Goal: Information Seeking & Learning: Learn about a topic

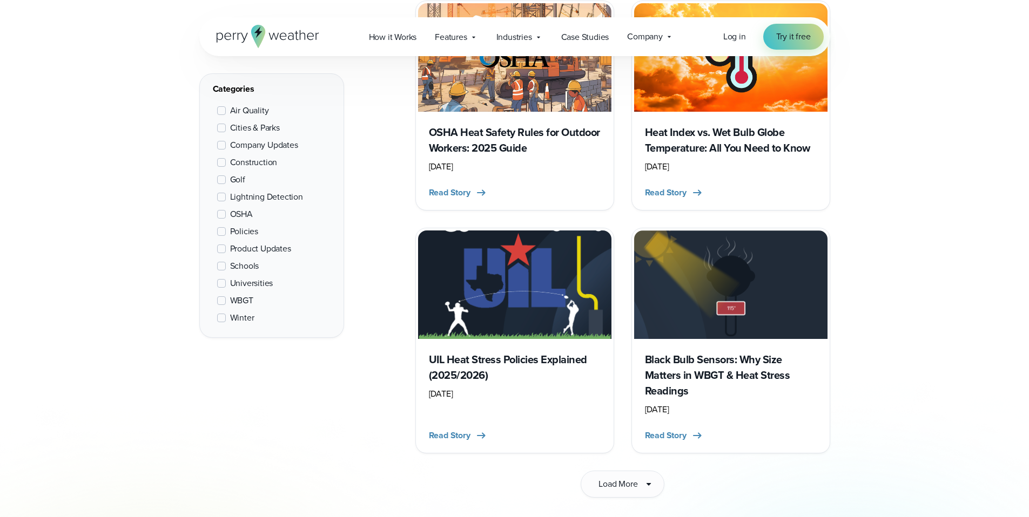
scroll to position [1449, 0]
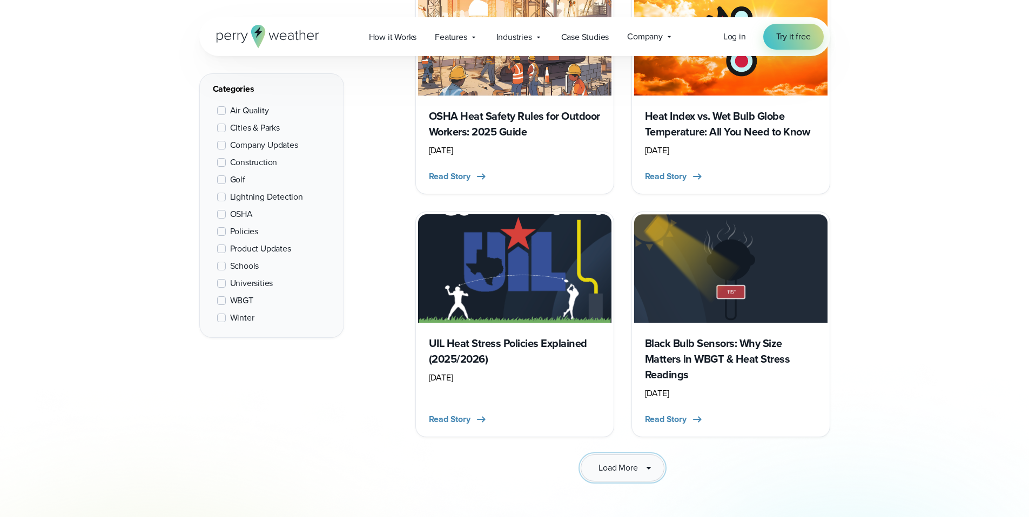
click at [610, 462] on span "Load More" at bounding box center [617, 468] width 39 height 13
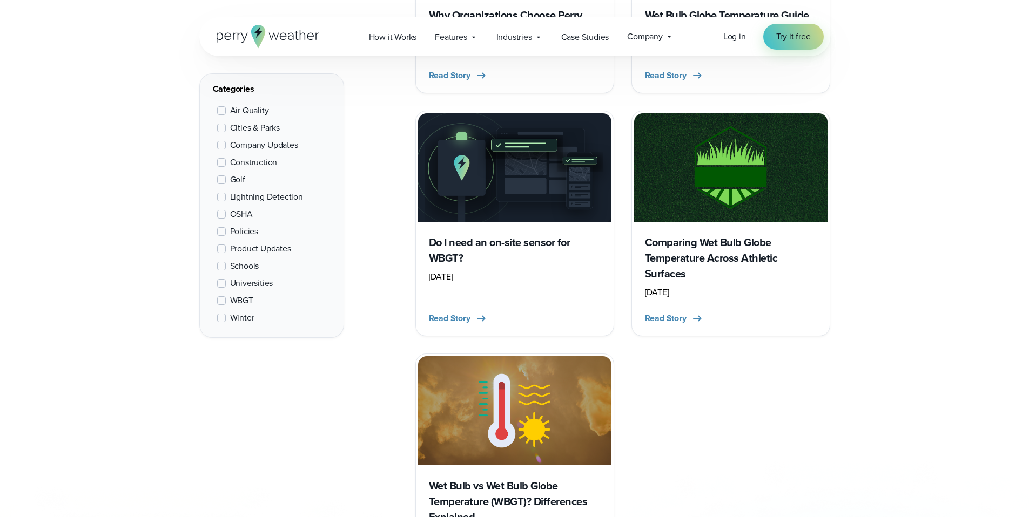
scroll to position [2262, 0]
